Goal: Find specific page/section: Find specific page/section

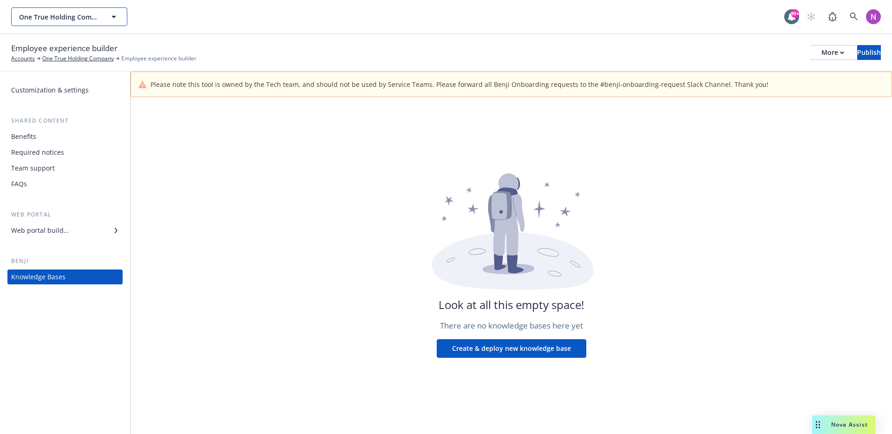
click at [105, 19] on button "One True Holding Company" at bounding box center [69, 16] width 116 height 19
type input "trueml"
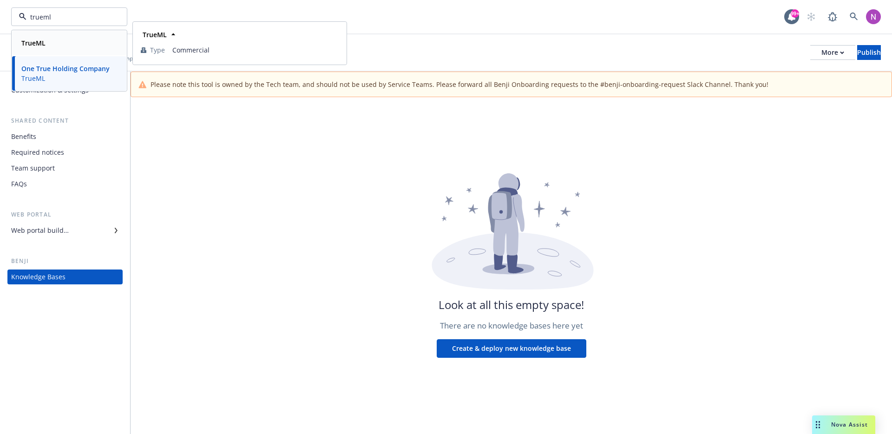
click at [68, 49] on div "TrueML" at bounding box center [69, 42] width 103 height 13
